Goal: Task Accomplishment & Management: Manage account settings

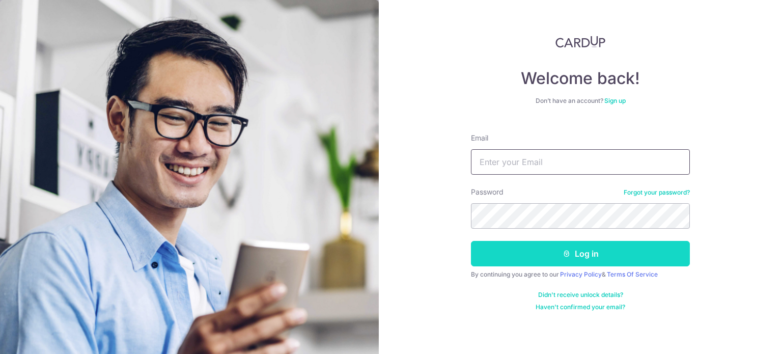
type input "[EMAIL_ADDRESS][DOMAIN_NAME]"
click at [565, 252] on icon "submit" at bounding box center [567, 254] width 8 height 8
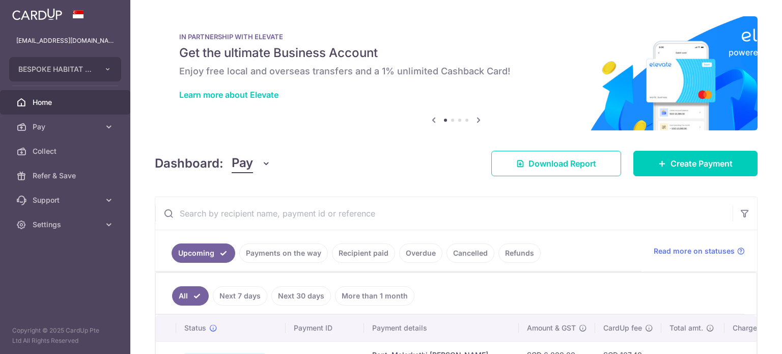
click at [286, 253] on link "Payments on the way" at bounding box center [283, 252] width 89 height 19
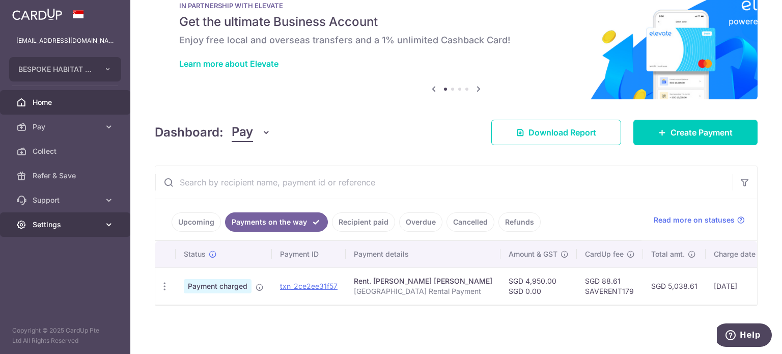
click at [65, 225] on span "Settings" at bounding box center [66, 225] width 67 height 10
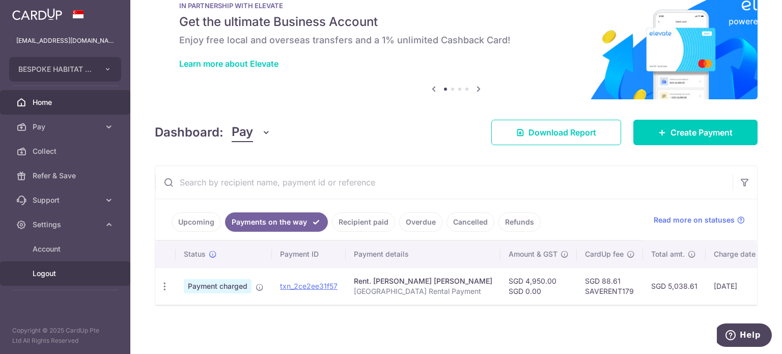
drag, startPoint x: 51, startPoint y: 277, endPoint x: 56, endPoint y: 274, distance: 5.9
click at [51, 277] on span "Logout" at bounding box center [66, 273] width 67 height 10
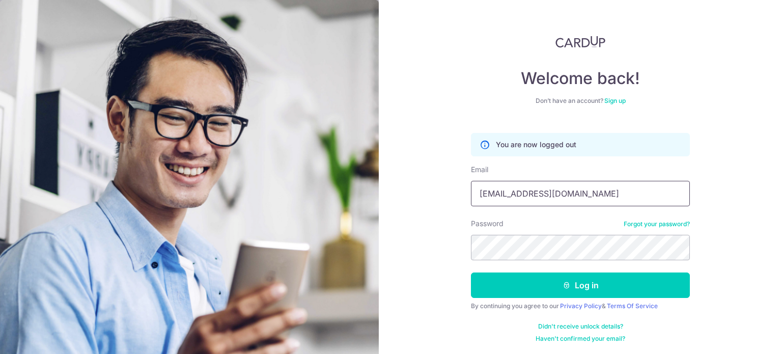
click at [568, 189] on input "[EMAIL_ADDRESS][DOMAIN_NAME]" at bounding box center [580, 193] width 219 height 25
type input "khengtangjack@hotmail.com"
click at [430, 270] on div "Welcome back! Don’t have an account? Sign up You are now logged out Email kheng…" at bounding box center [580, 177] width 403 height 354
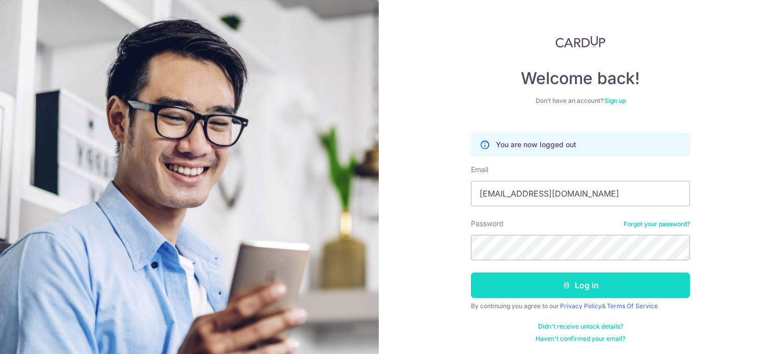
click at [479, 284] on button "Log in" at bounding box center [580, 285] width 219 height 25
